Goal: Transaction & Acquisition: Subscribe to service/newsletter

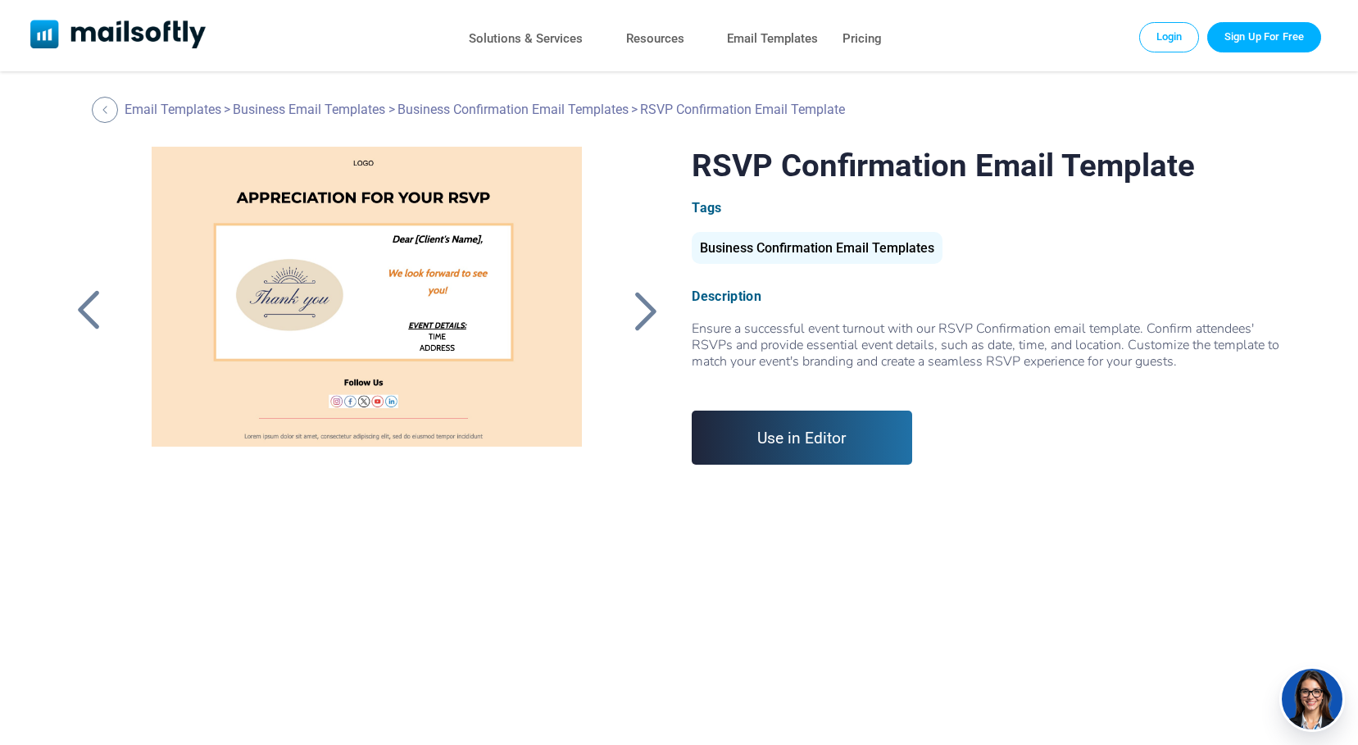
click at [1247, 38] on link "Sign Up For Free" at bounding box center [1264, 36] width 114 height 29
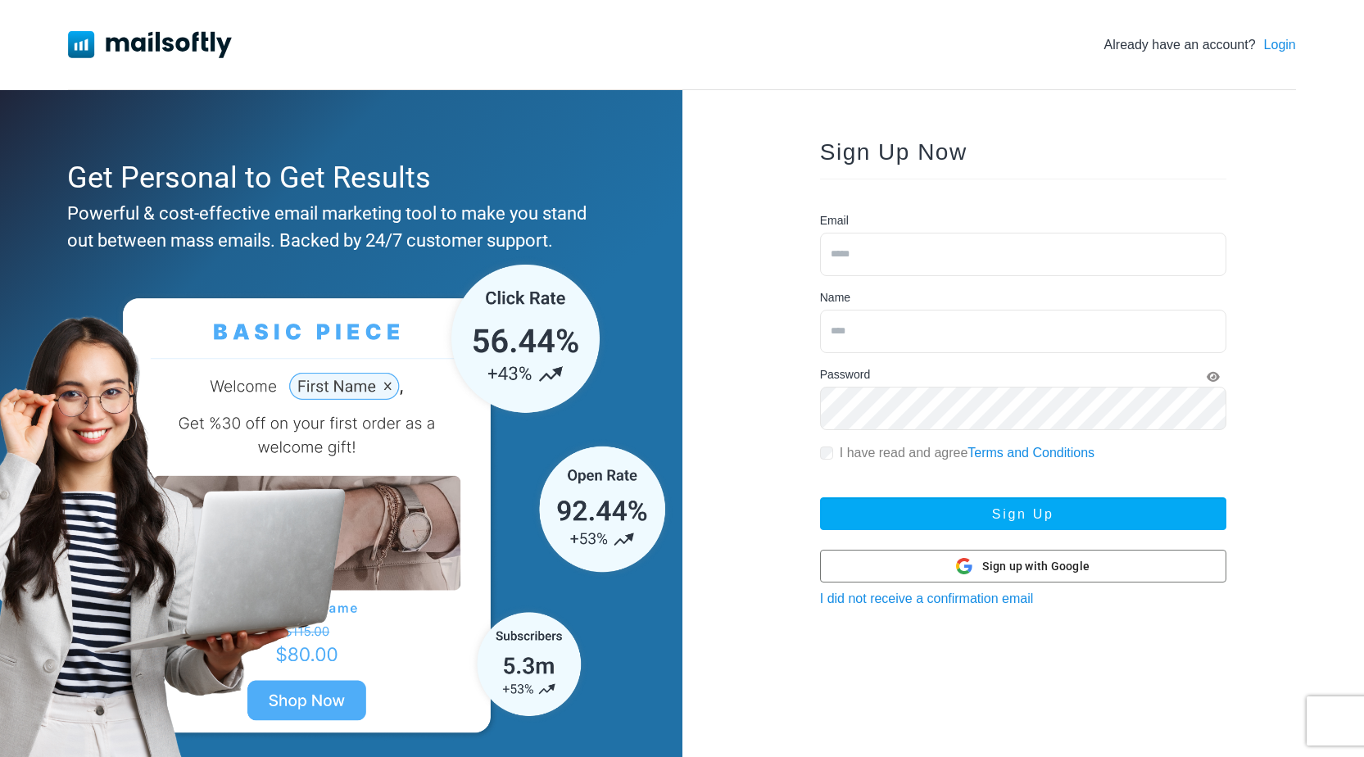
click at [947, 255] on input "email" at bounding box center [1023, 254] width 406 height 43
type input "**********"
click at [940, 323] on input "text" at bounding box center [1023, 331] width 406 height 43
type input "**********"
click at [1214, 375] on icon "Show Password" at bounding box center [1213, 376] width 13 height 11
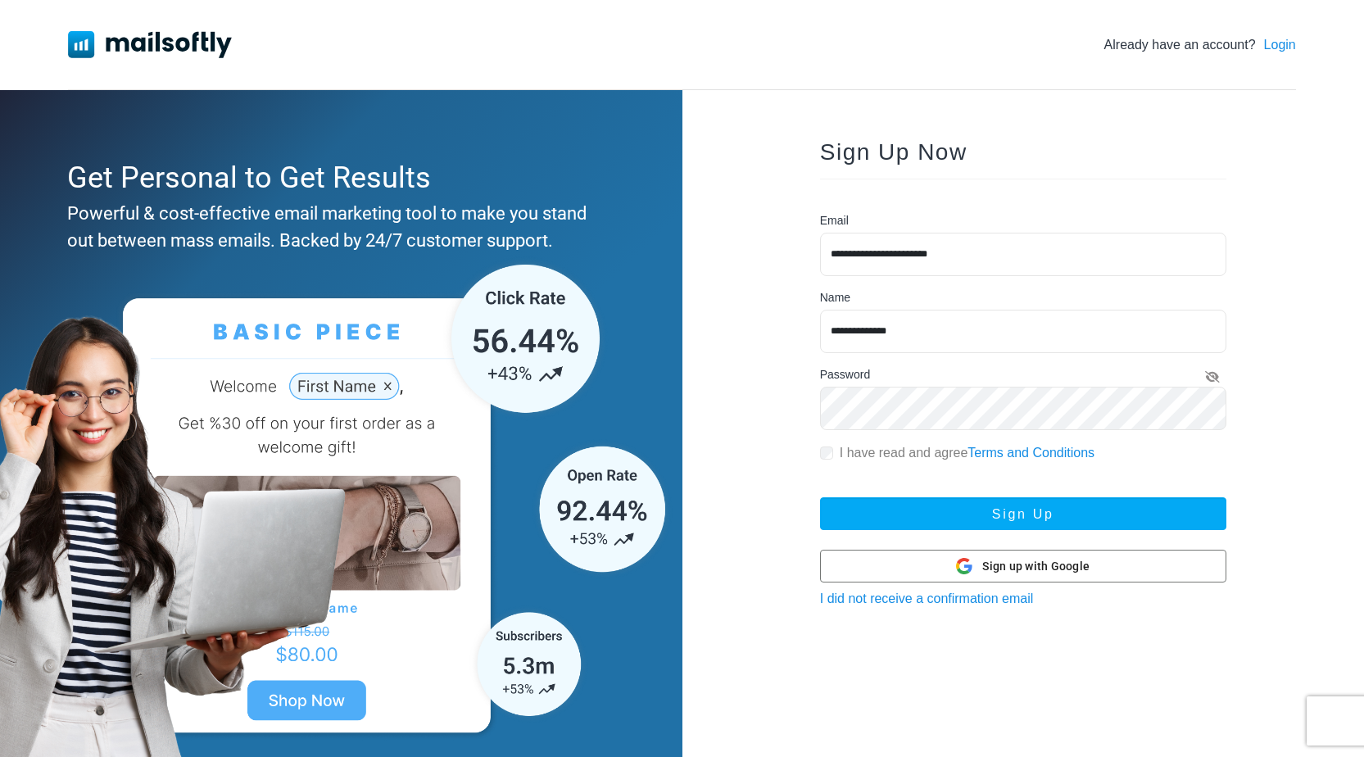
click at [842, 447] on label "I have read and agree Terms and Conditions" at bounding box center [967, 453] width 255 height 20
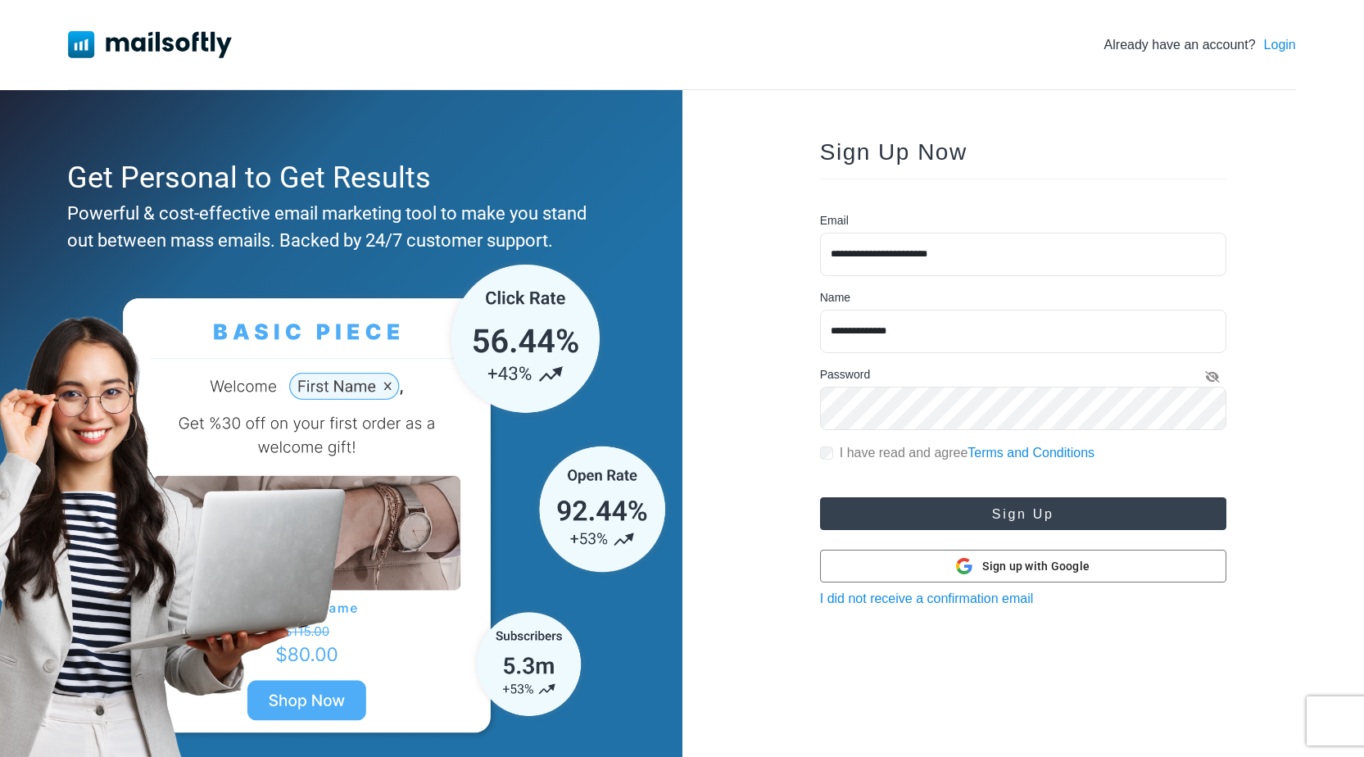
click at [933, 518] on button "Sign Up" at bounding box center [1023, 513] width 406 height 33
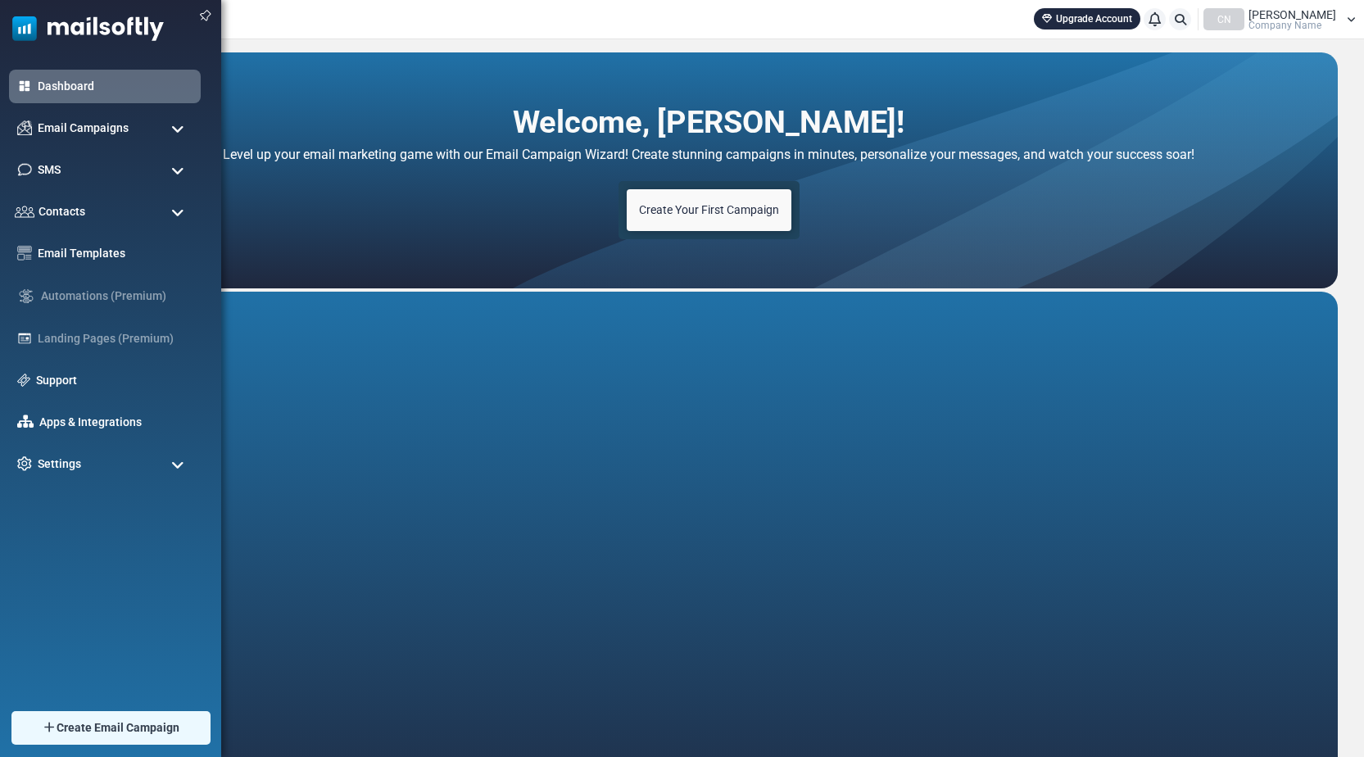
click at [180, 172] on span at bounding box center [177, 171] width 13 height 15
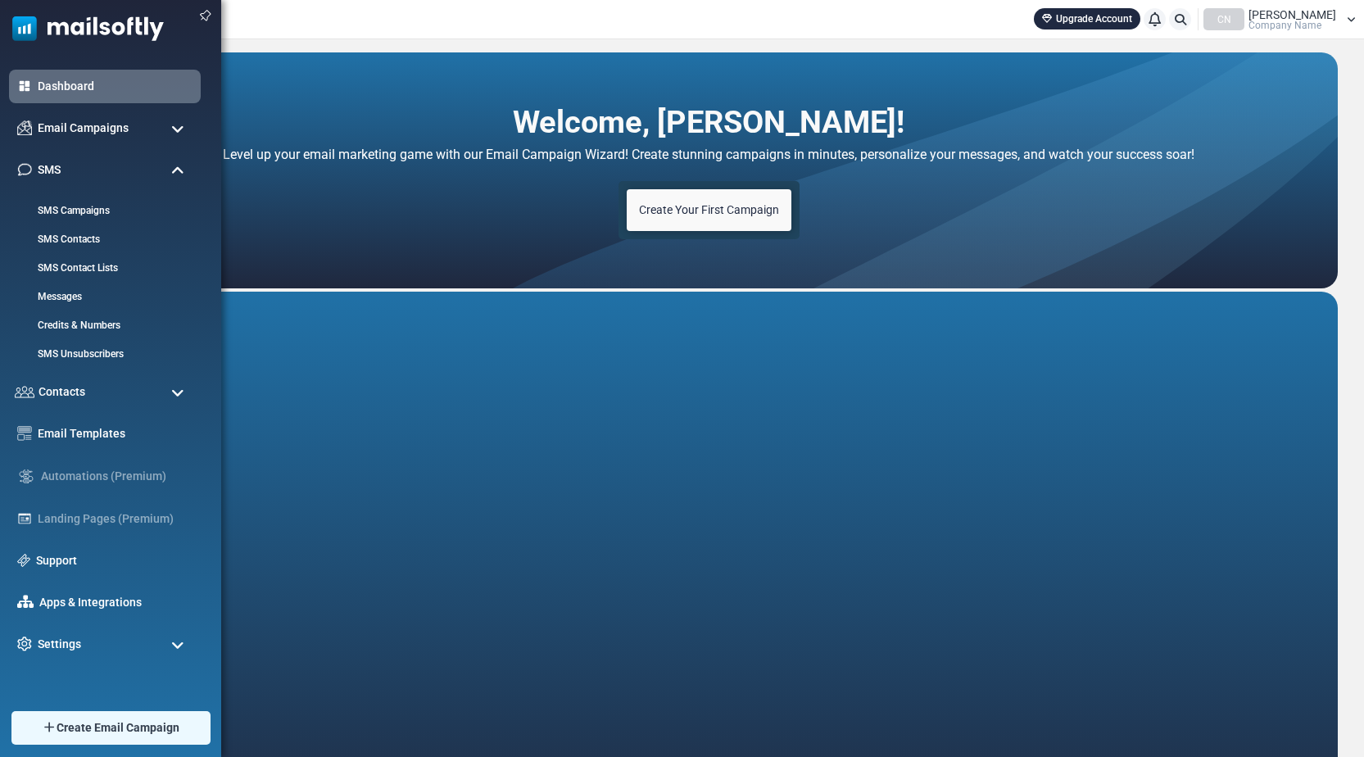
click at [161, 704] on div "Keep open Dashboard Email Campaigns Campaigns Sender Reputation SMS SMS Campaig…" at bounding box center [110, 378] width 221 height 757
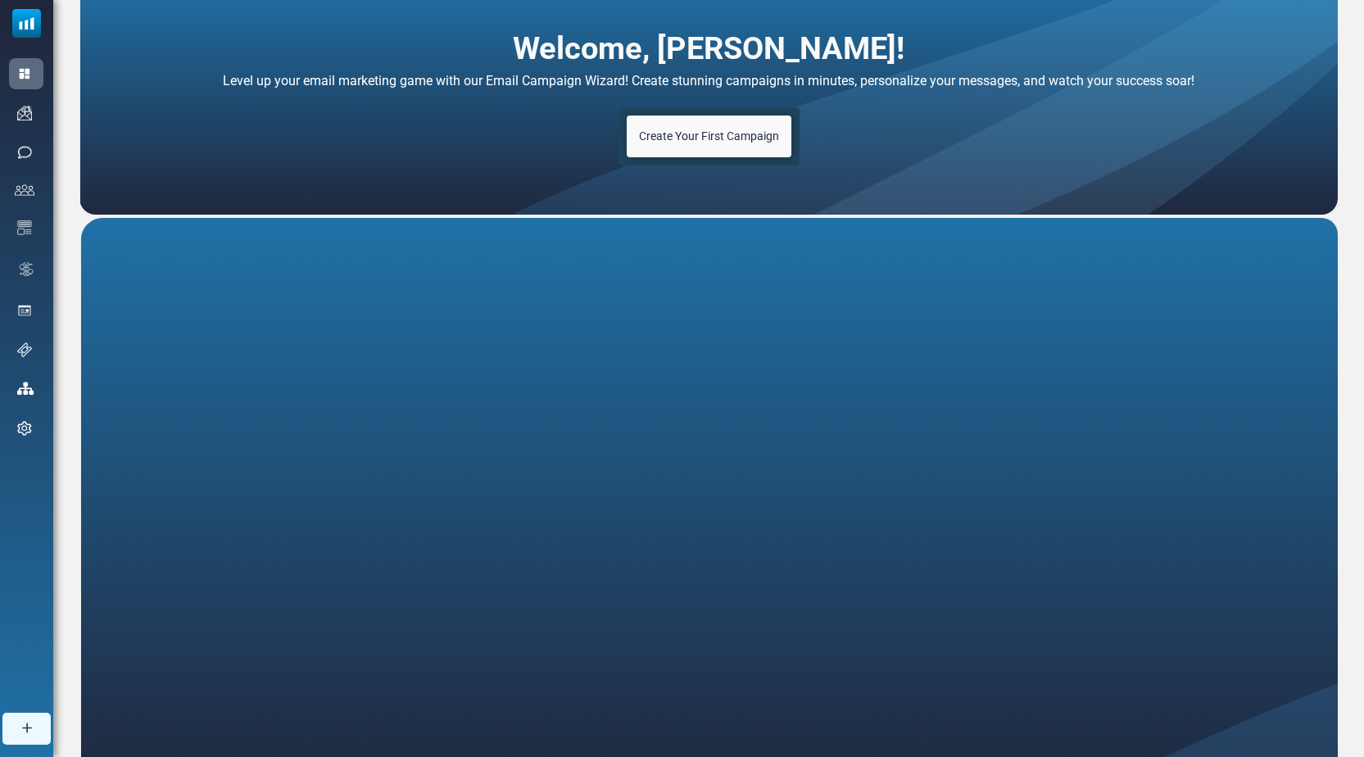
scroll to position [109, 0]
